Goal: Transaction & Acquisition: Purchase product/service

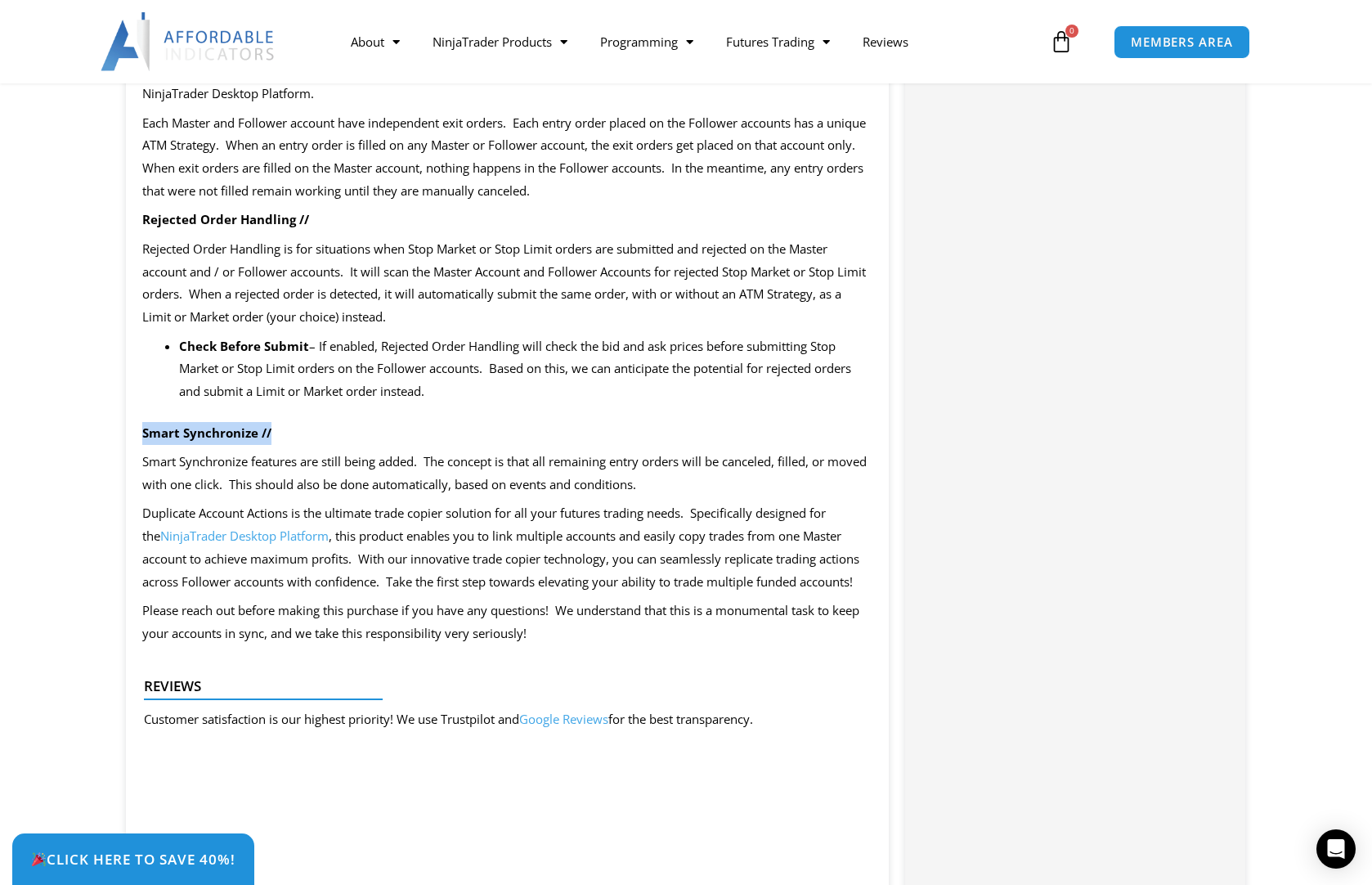
drag, startPoint x: 137, startPoint y: 422, endPoint x: 408, endPoint y: 436, distance: 271.4
click at [408, 436] on div "SAVE NOW – Click the tab in the bottom left corner to claim your discount! Offe…" at bounding box center [507, 128] width 763 height 3447
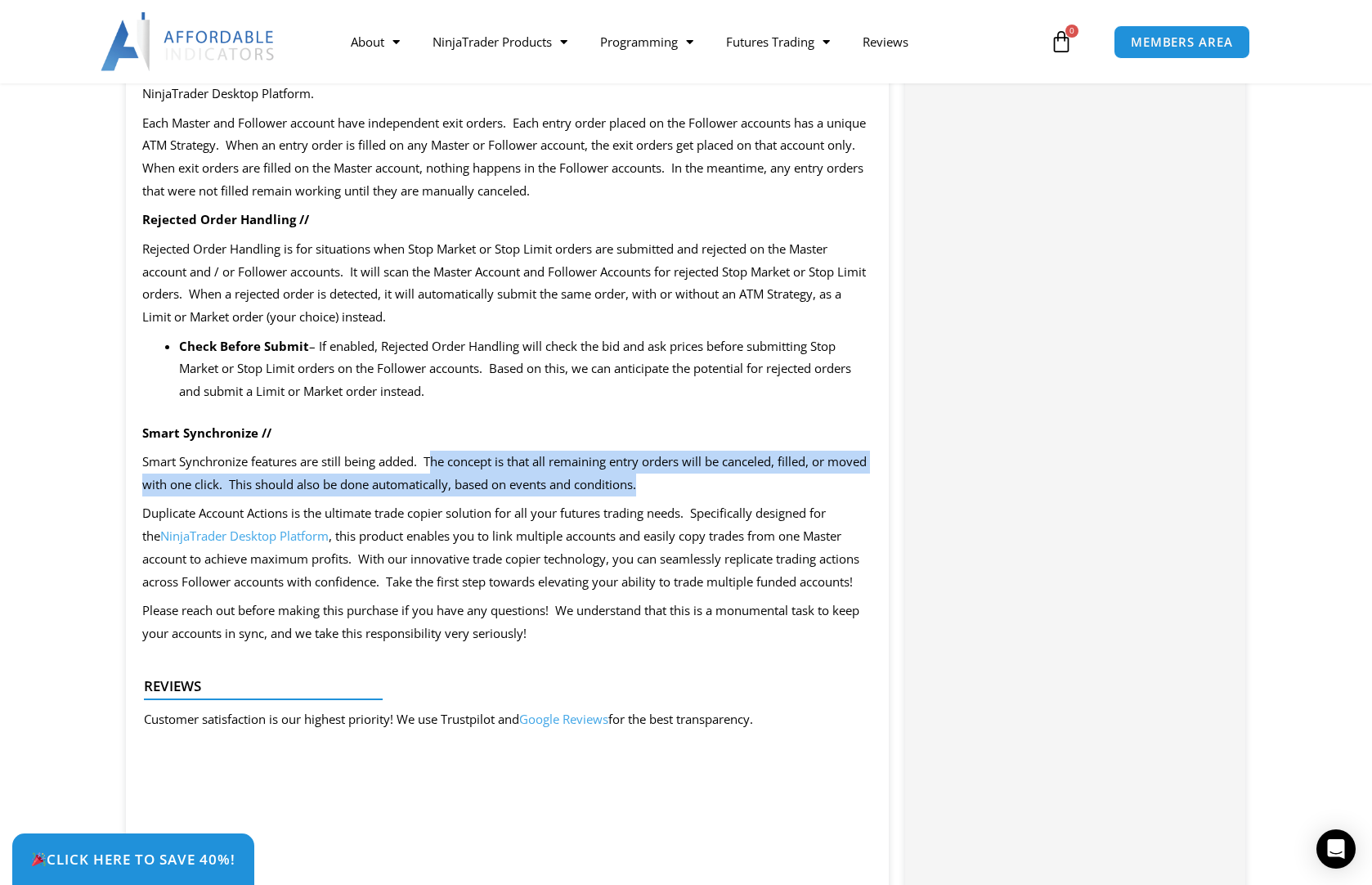
drag, startPoint x: 432, startPoint y: 460, endPoint x: 702, endPoint y: 485, distance: 271.2
click at [701, 485] on p "Smart Synchronize features are still being added. The concept is that all remai…" at bounding box center [507, 473] width 730 height 46
click at [761, 488] on p "Smart Synchronize features are still being added. The concept is that all remai…" at bounding box center [507, 473] width 730 height 46
click at [751, 475] on p "Smart Synchronize features are still being added. The concept is that all remai…" at bounding box center [507, 473] width 730 height 46
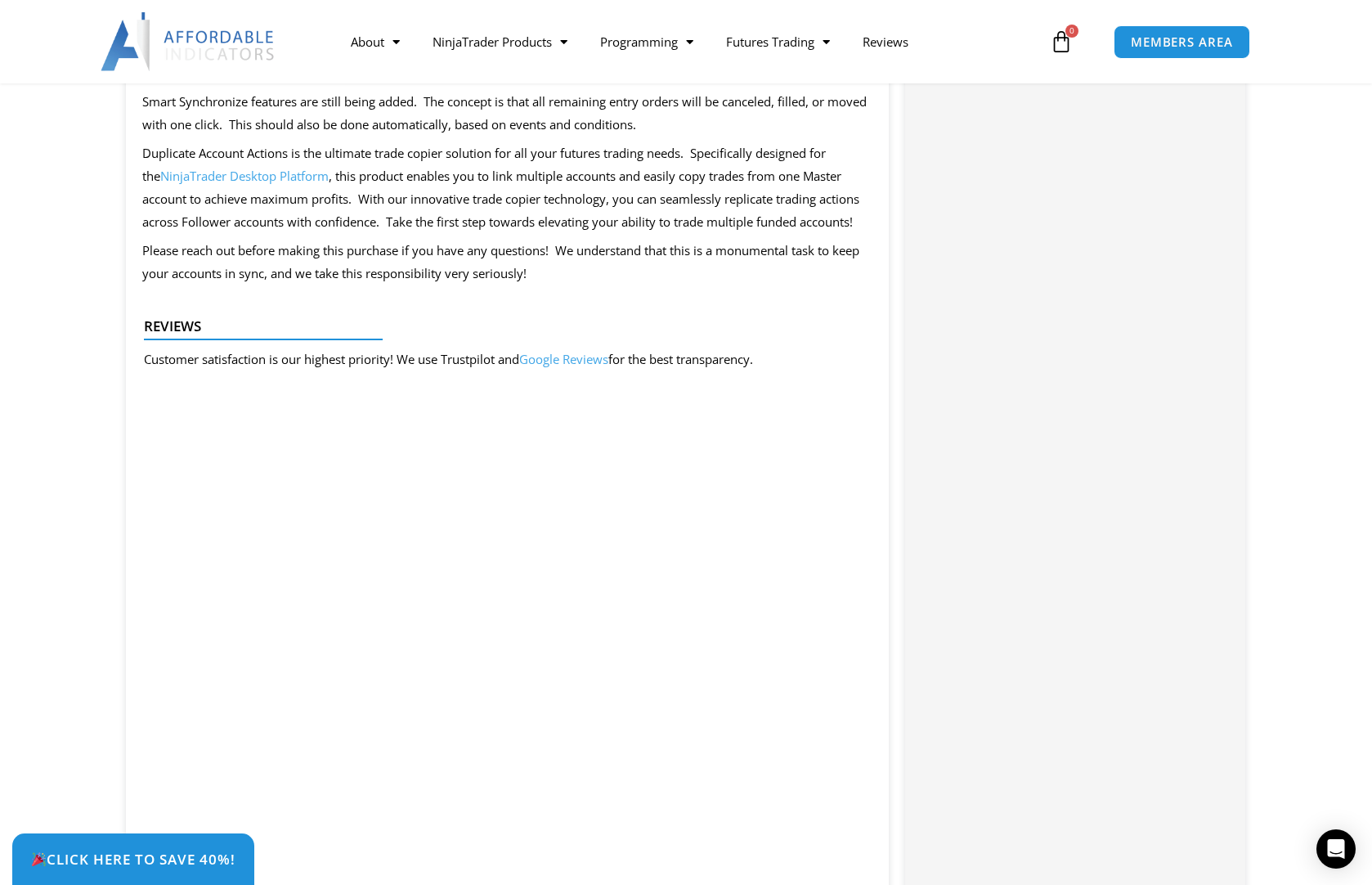
scroll to position [2771, 0]
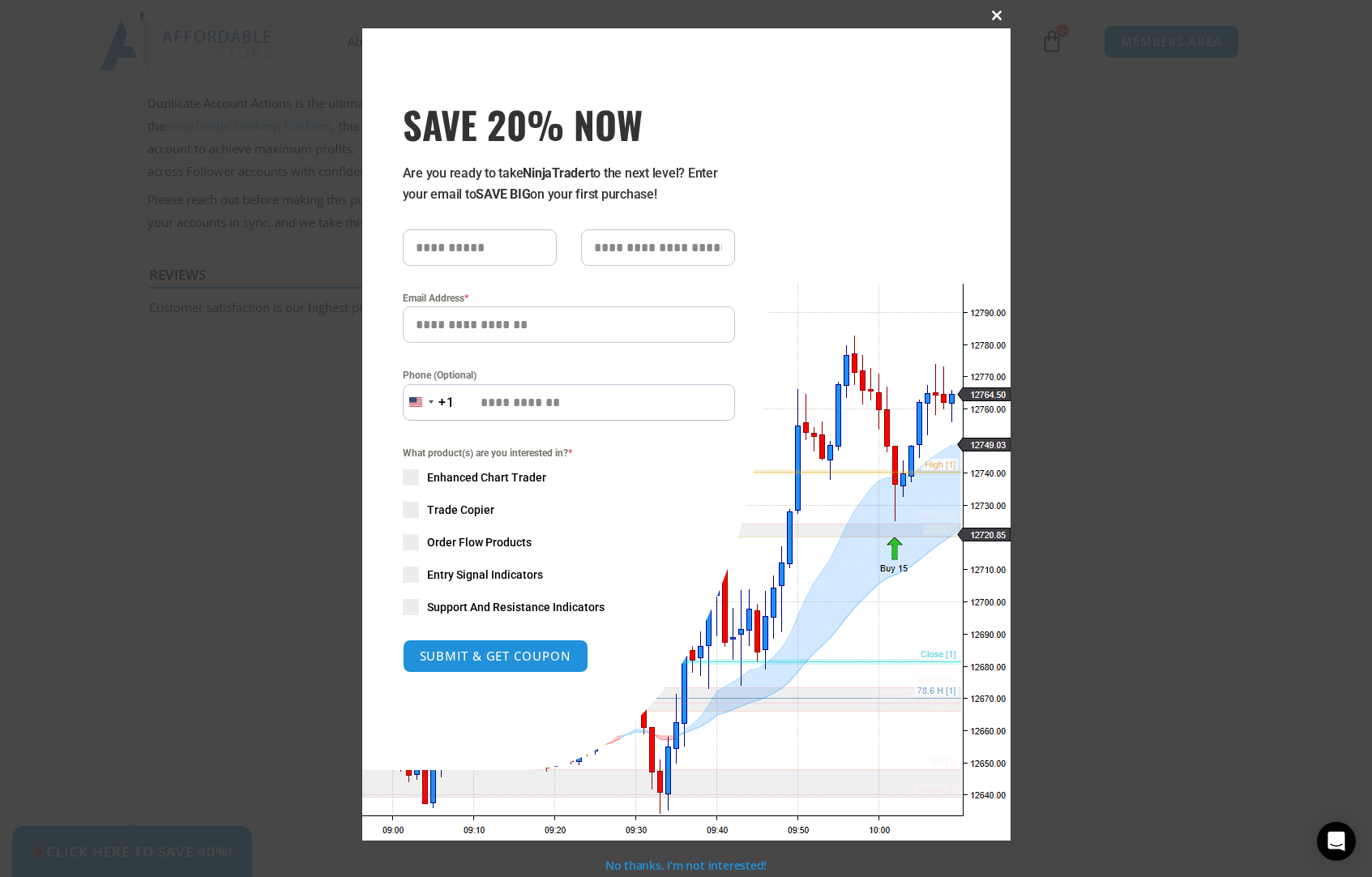
click at [998, 13] on span at bounding box center [997, 15] width 26 height 10
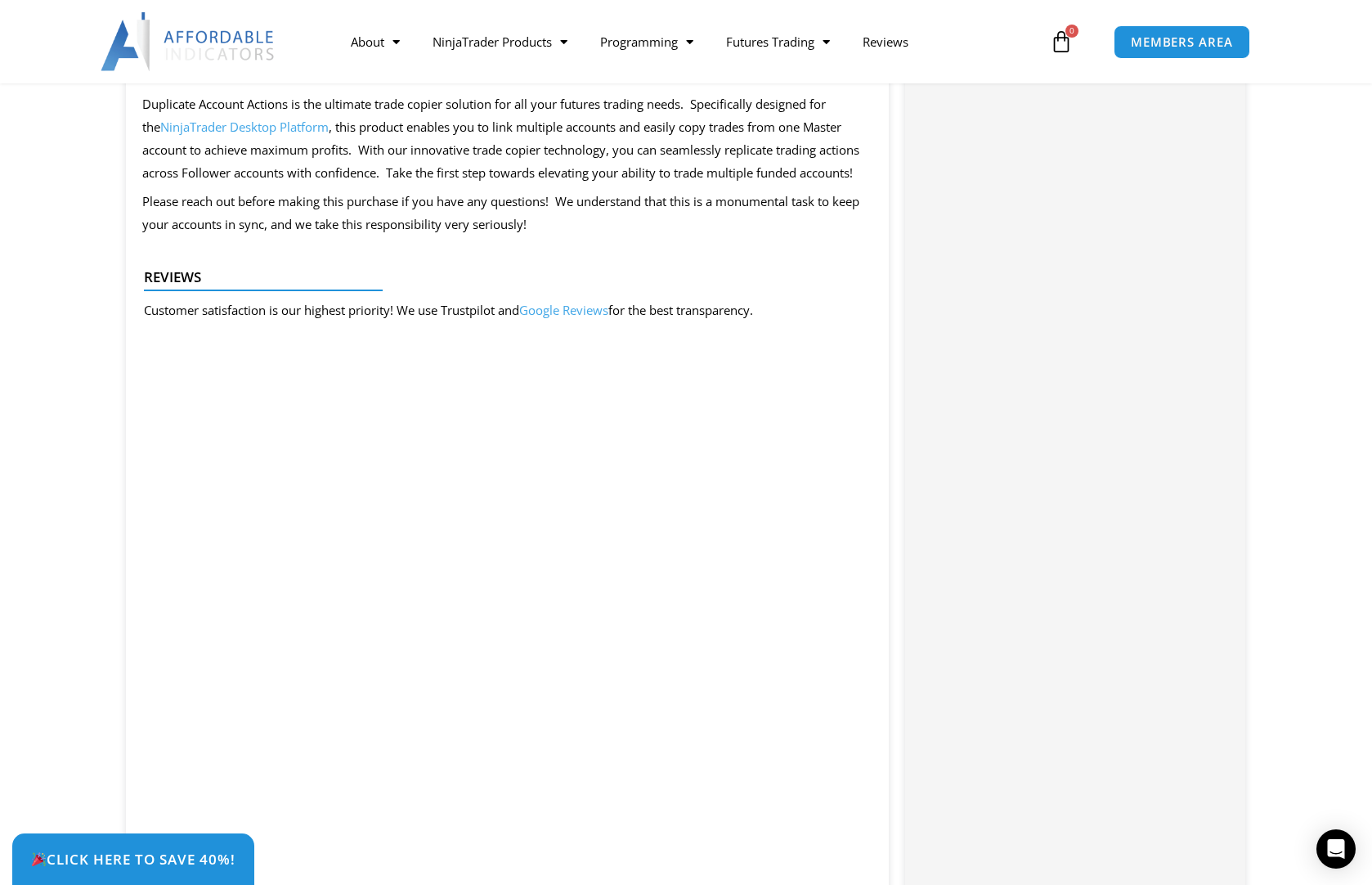
click at [164, 49] on img at bounding box center [188, 42] width 176 height 59
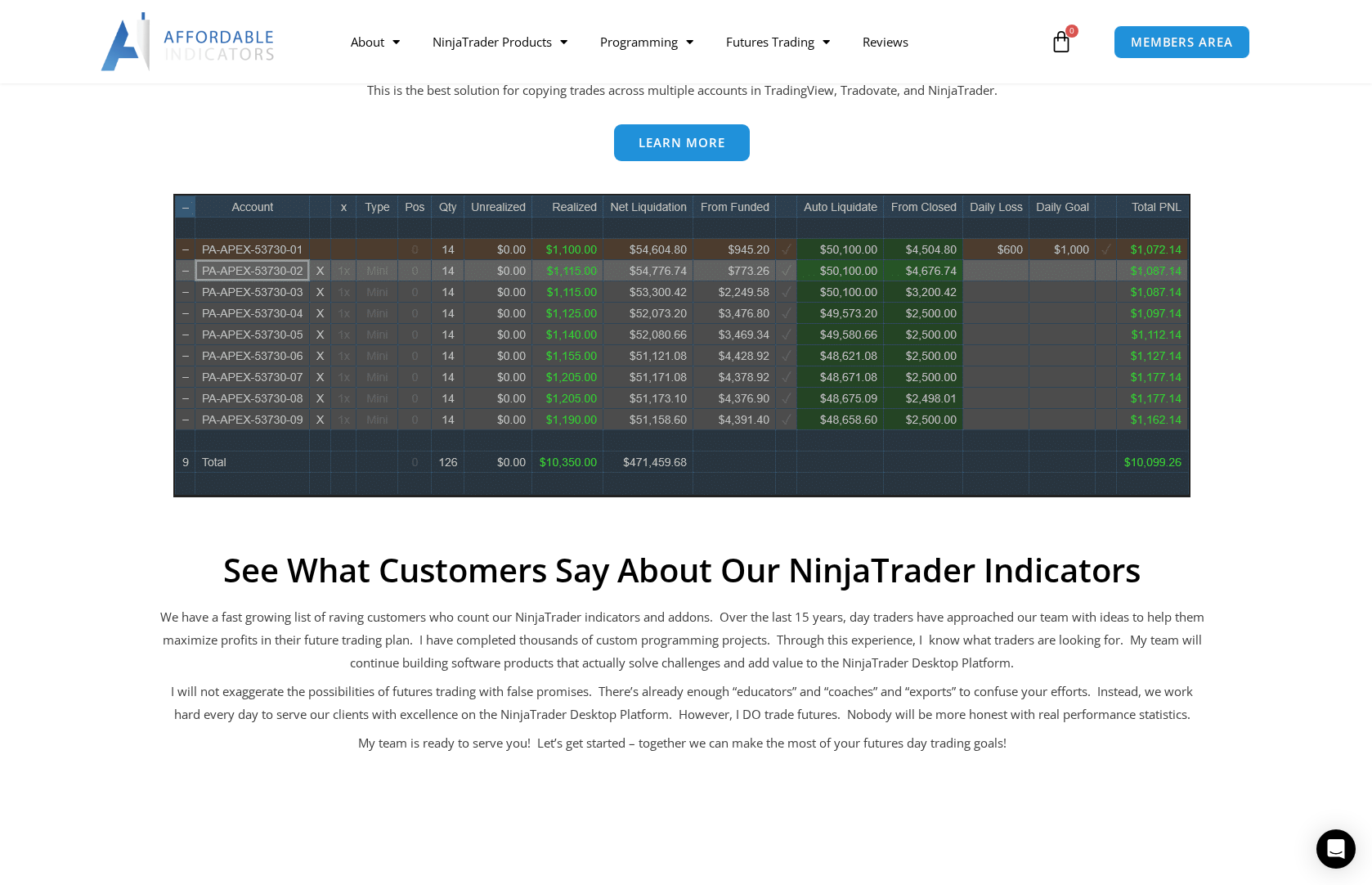
scroll to position [736, 0]
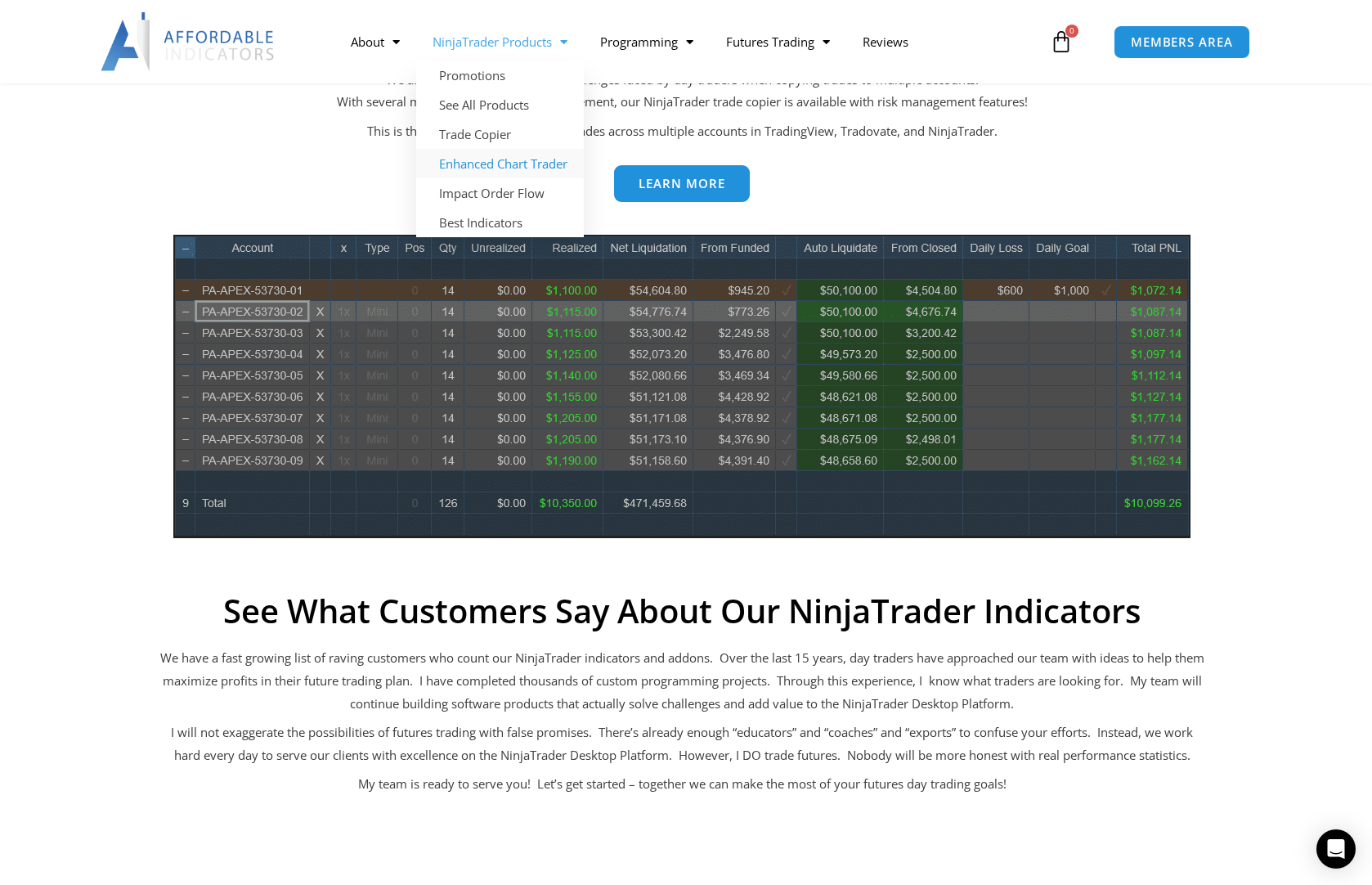
click at [539, 160] on link "Enhanced Chart Trader" at bounding box center [500, 163] width 168 height 29
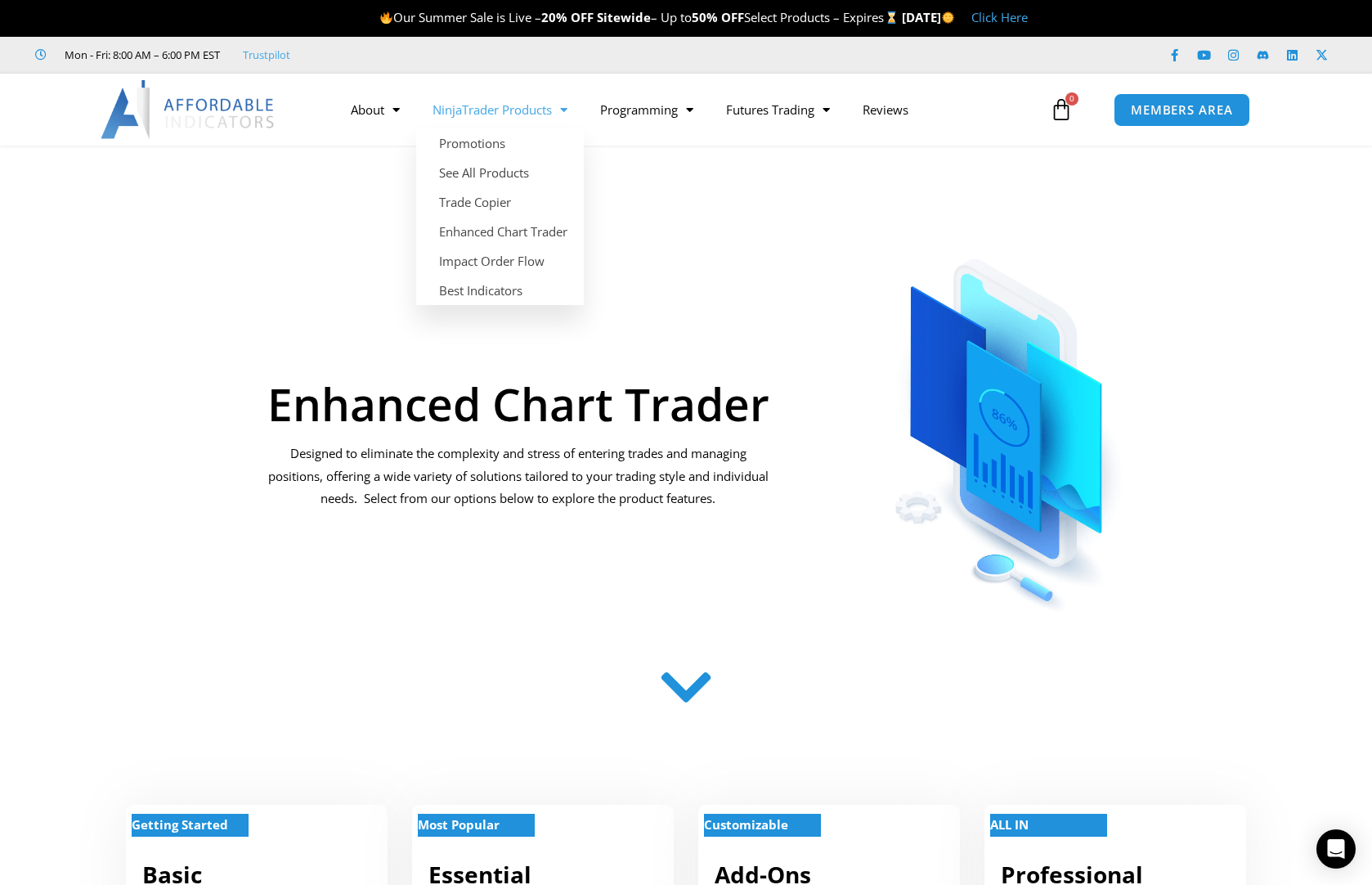
click at [517, 115] on link "NinjaTrader Products" at bounding box center [500, 110] width 168 height 38
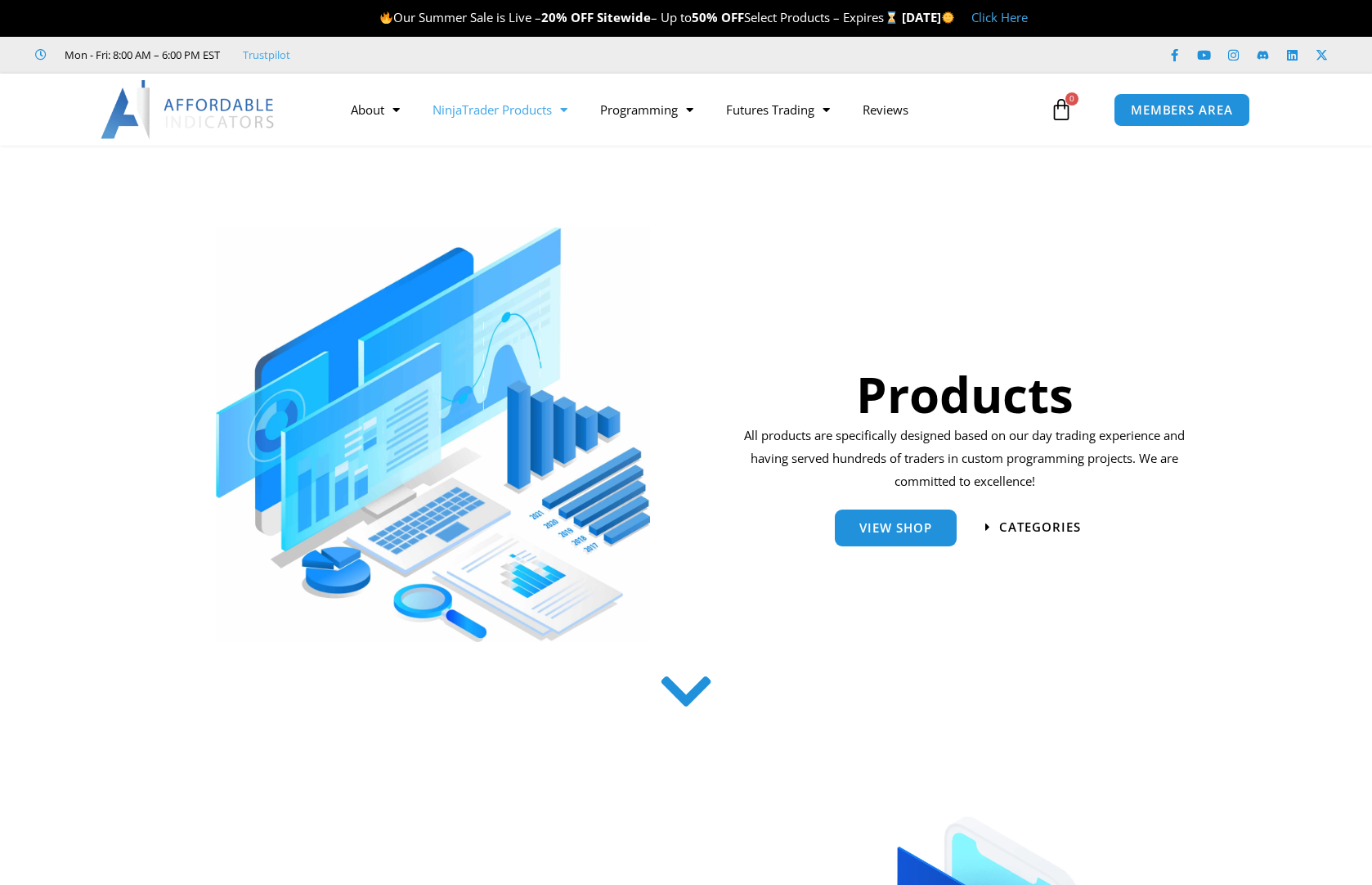
click at [511, 119] on link "NinjaTrader Products" at bounding box center [500, 110] width 168 height 38
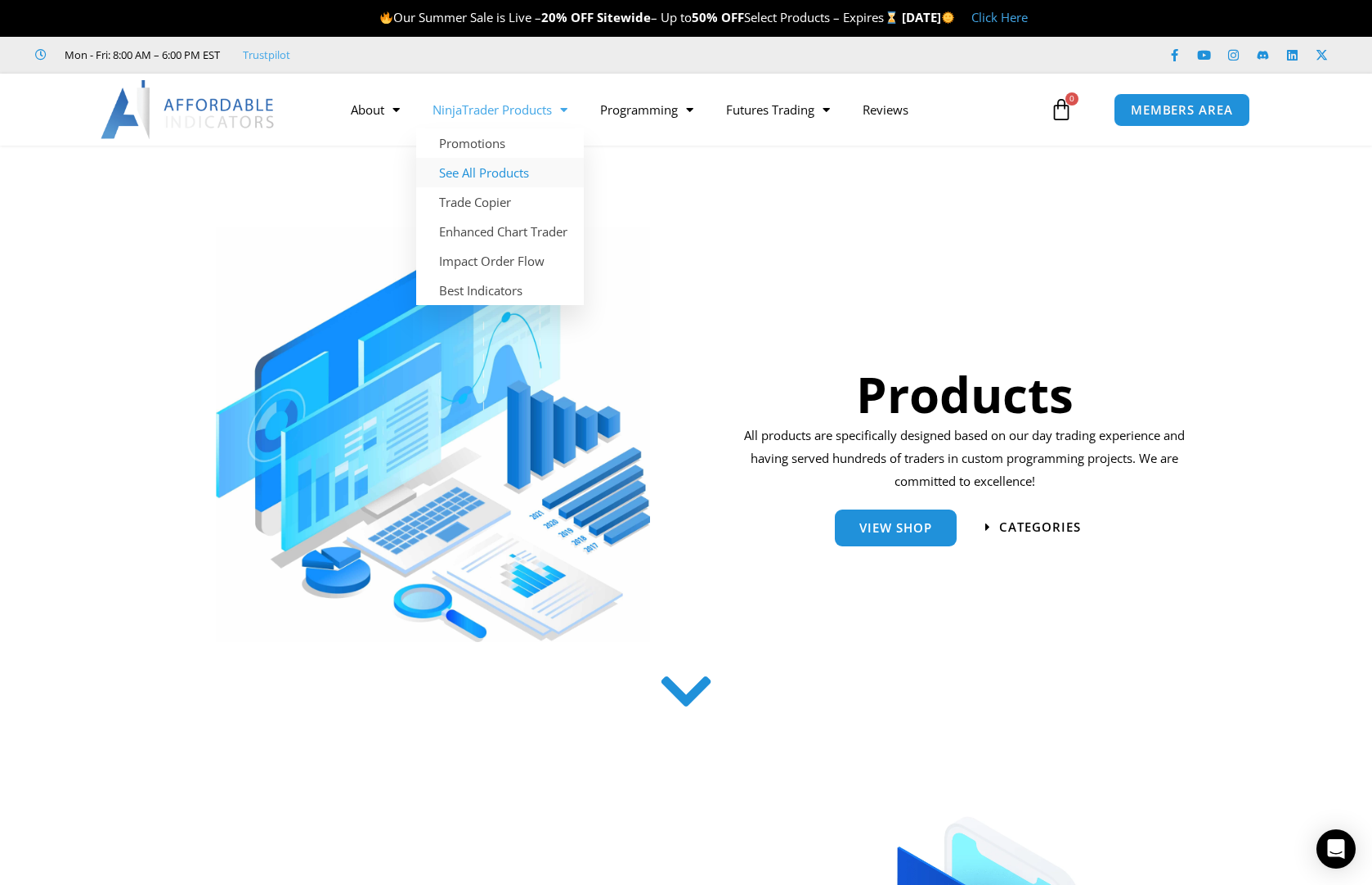
click at [501, 176] on link "See All Products" at bounding box center [500, 173] width 168 height 29
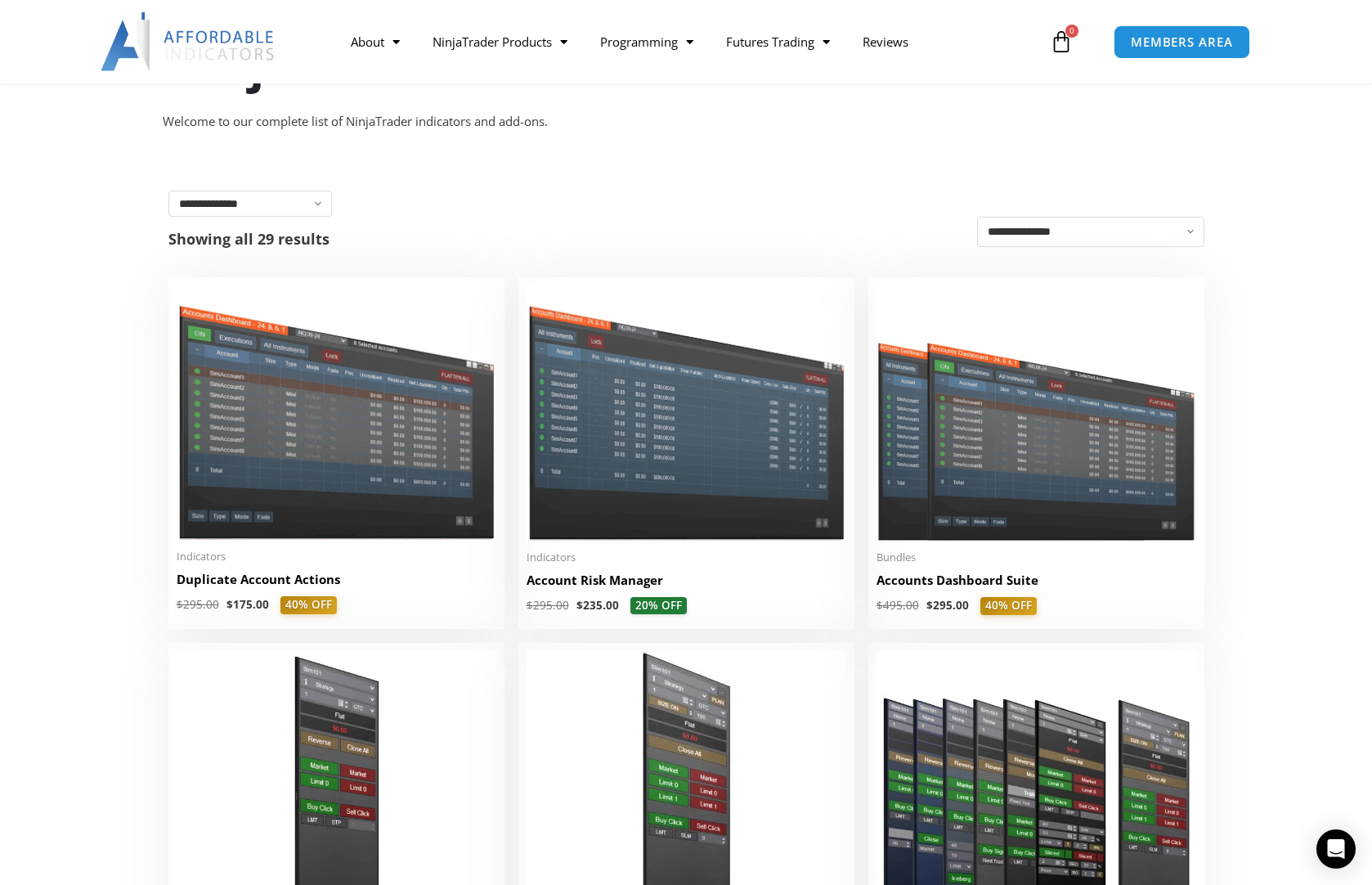
scroll to position [246, 0]
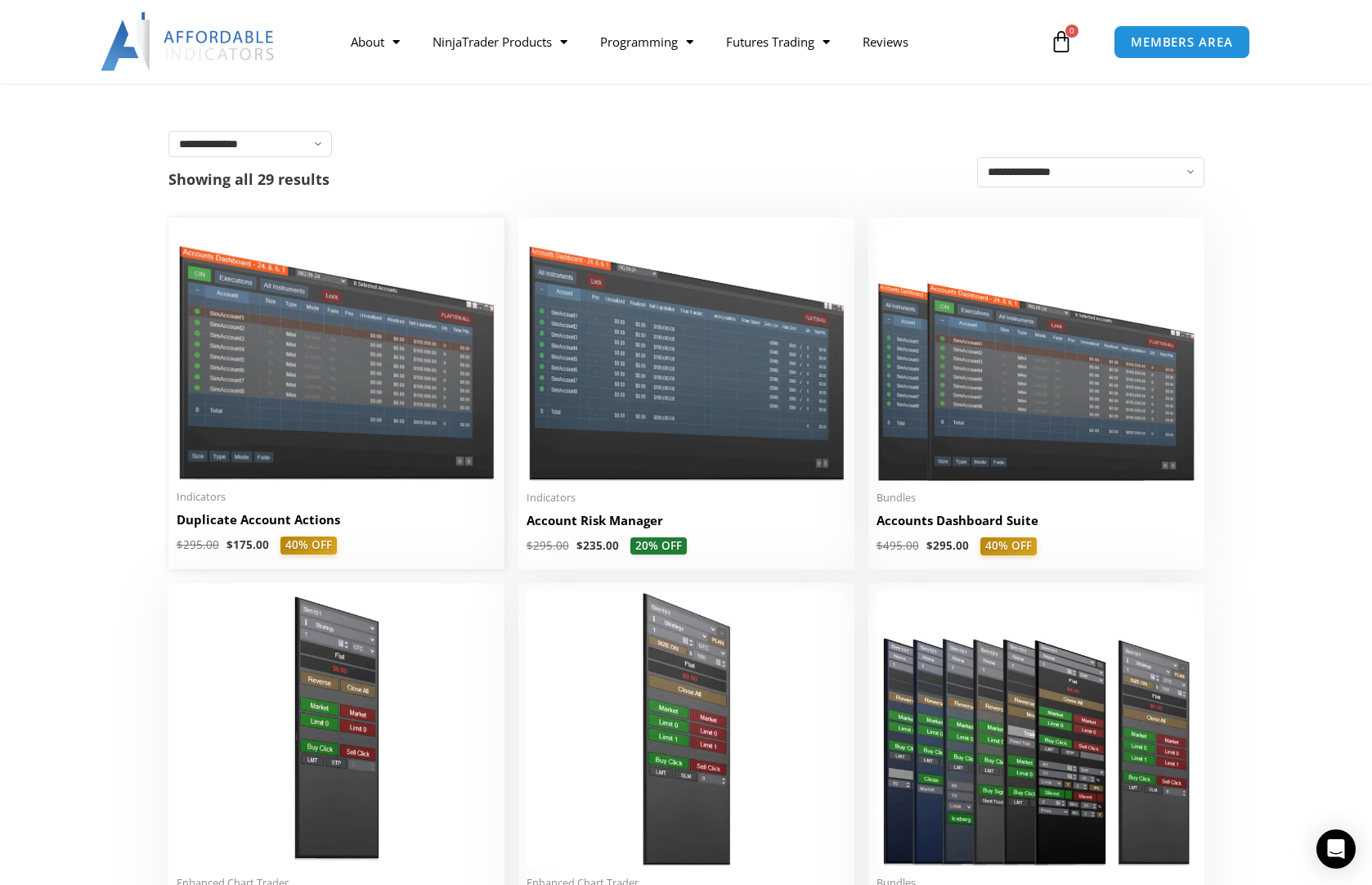
click at [426, 362] on img at bounding box center [336, 353] width 319 height 254
click at [640, 371] on img at bounding box center [686, 353] width 319 height 254
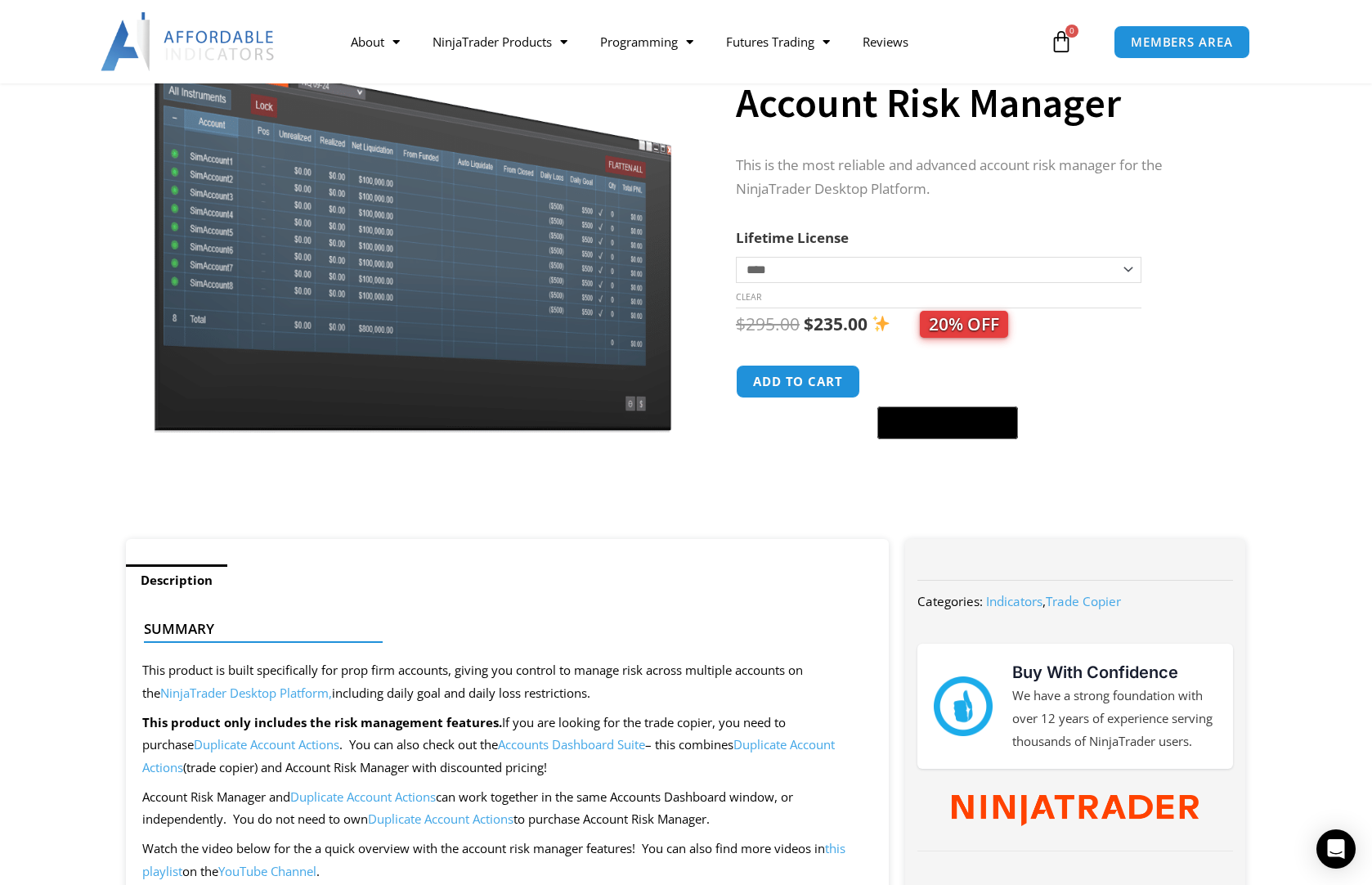
scroll to position [246, 0]
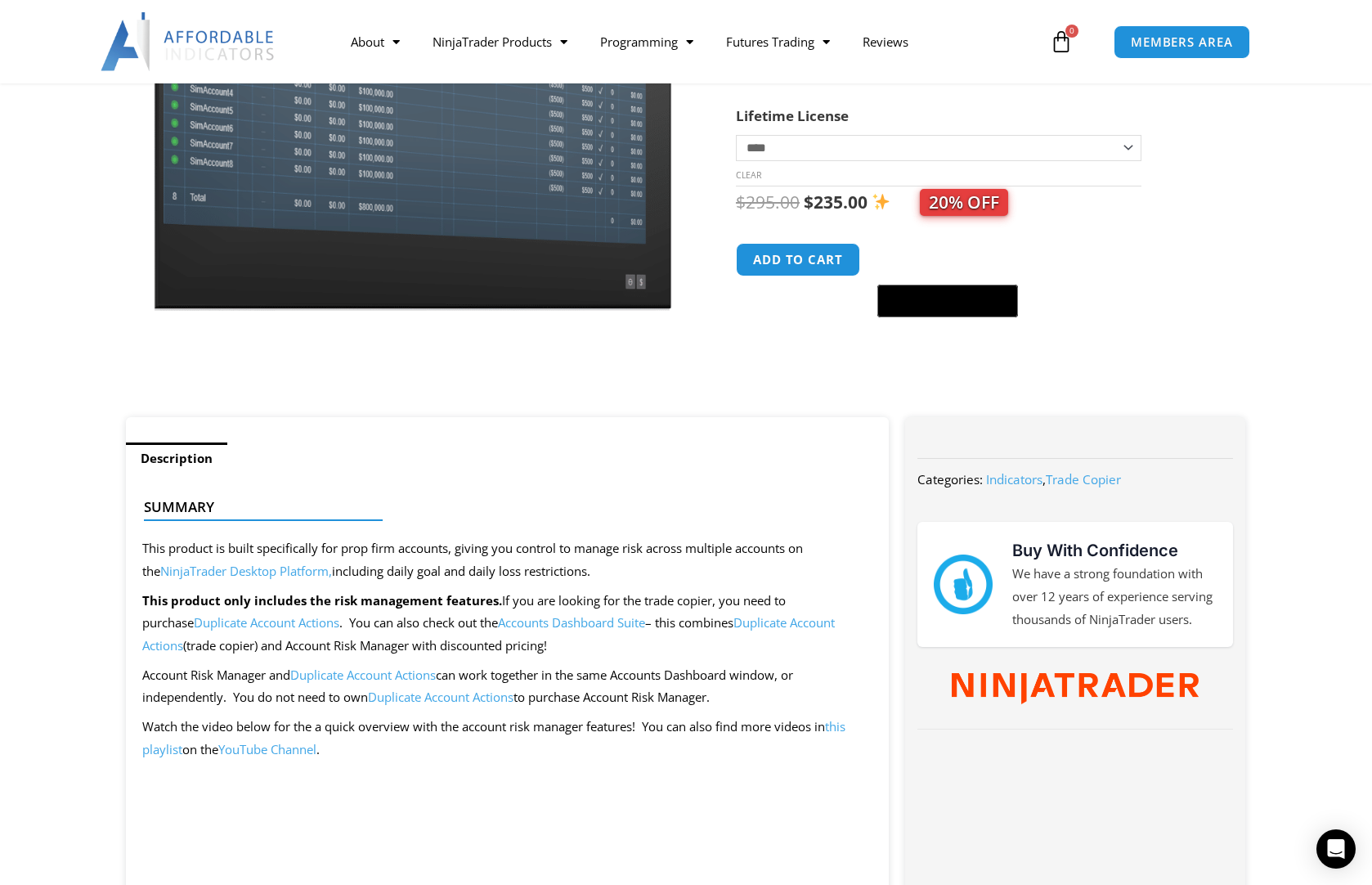
click at [559, 622] on link "Accounts Dashboard Suite" at bounding box center [572, 622] width 147 height 16
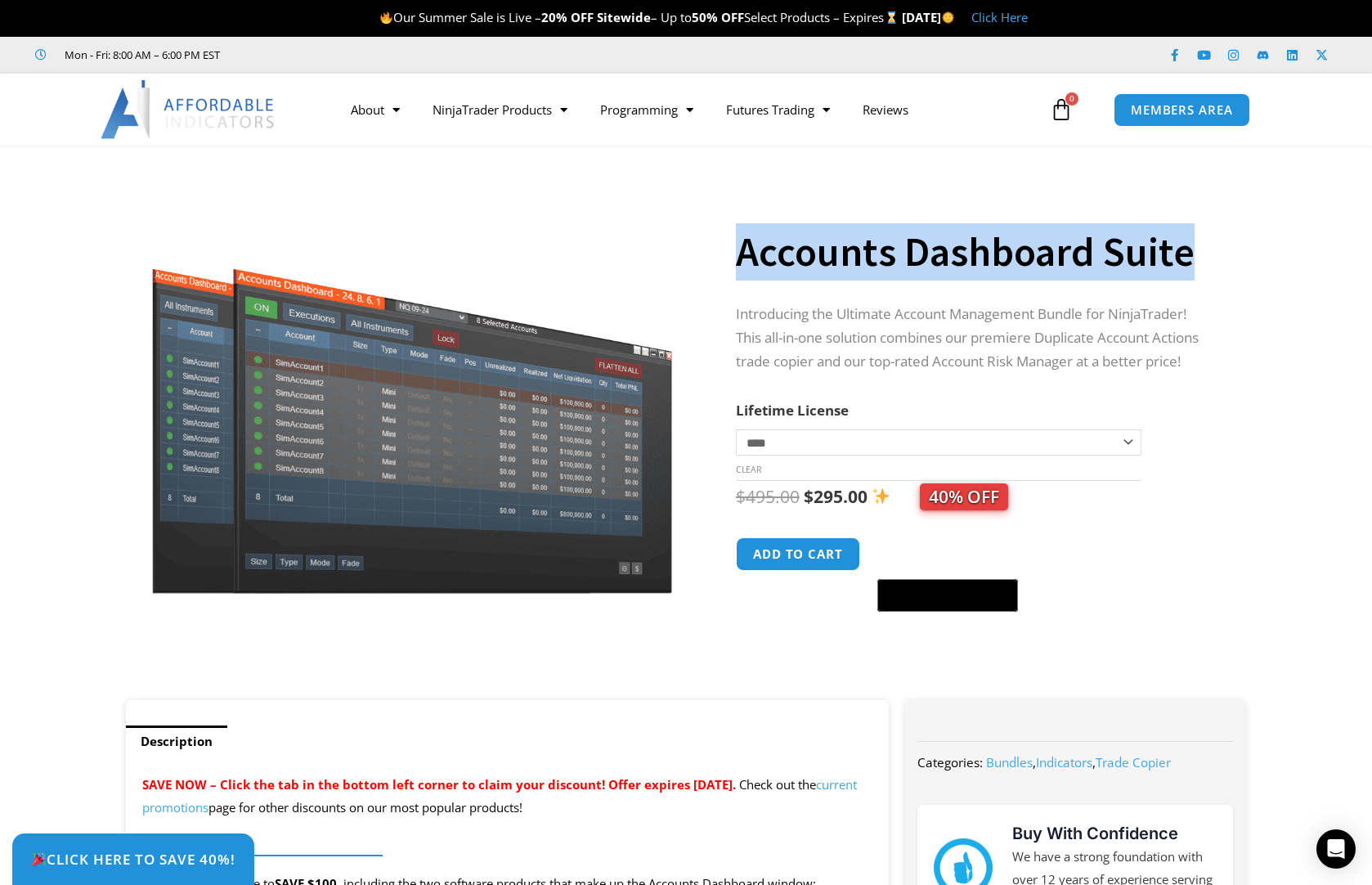
drag, startPoint x: 735, startPoint y: 254, endPoint x: 1192, endPoint y: 261, distance: 457.1
click at [1192, 261] on div "**********" at bounding box center [685, 431] width 1136 height 538
copy div "Accounts Dashboard Suite"
